Goal: Task Accomplishment & Management: Use online tool/utility

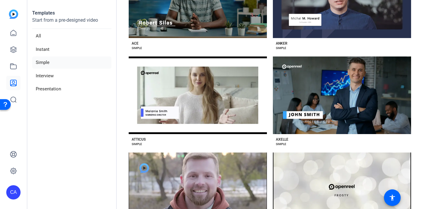
scroll to position [88, 0]
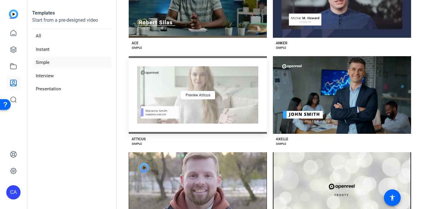
click at [175, 93] on div "Preview Atticus" at bounding box center [198, 95] width 138 height 78
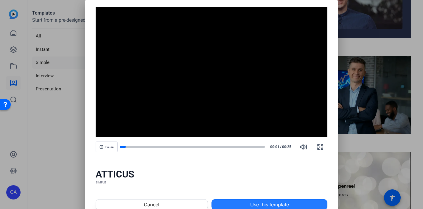
click at [241, 202] on span at bounding box center [269, 205] width 115 height 14
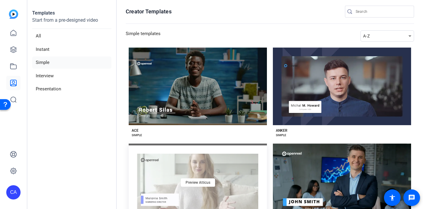
scroll to position [0, 0]
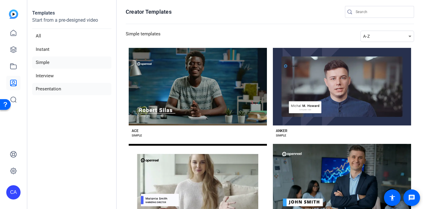
click at [62, 85] on li "Presentation" at bounding box center [71, 89] width 79 height 12
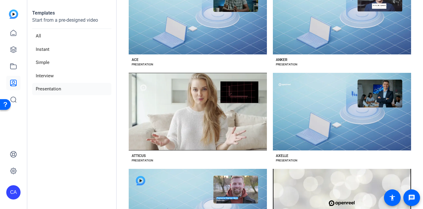
scroll to position [72, 0]
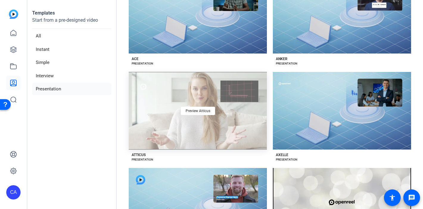
click at [181, 131] on div "Preview Atticus" at bounding box center [198, 111] width 138 height 78
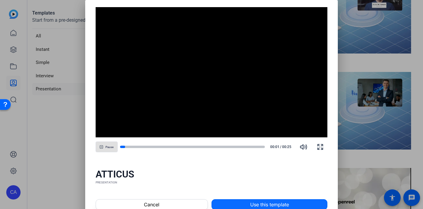
click at [251, 207] on span "Use this template" at bounding box center [269, 204] width 39 height 7
